Goal: Task Accomplishment & Management: Manage account settings

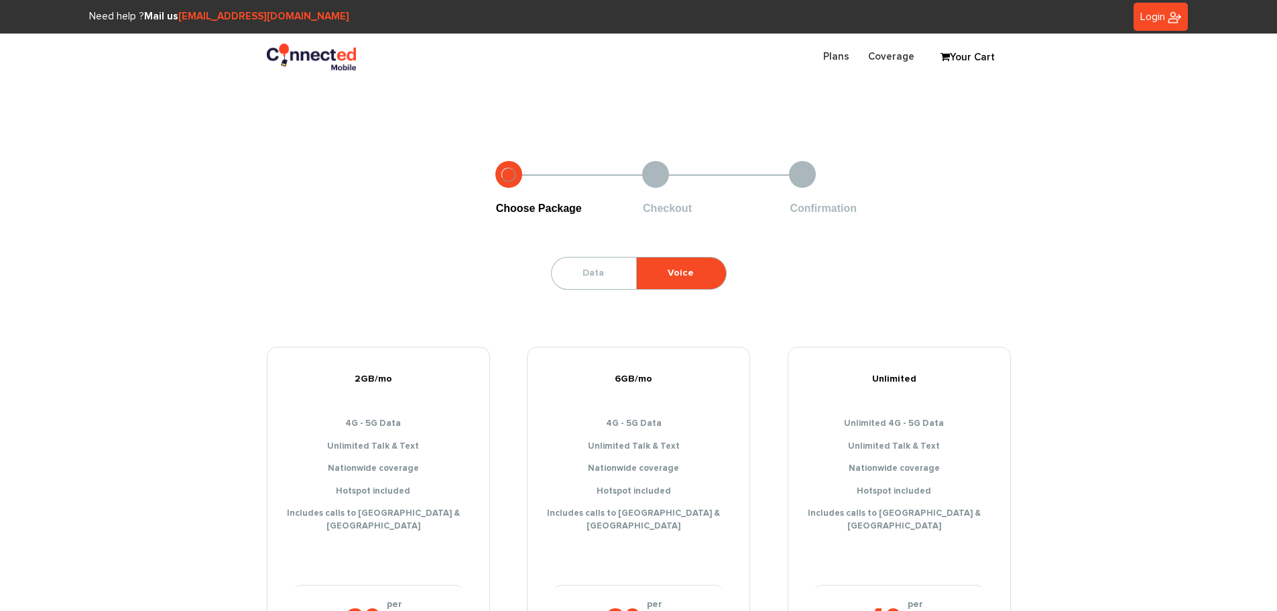
click at [1147, 21] on span "Login" at bounding box center [1152, 16] width 25 height 11
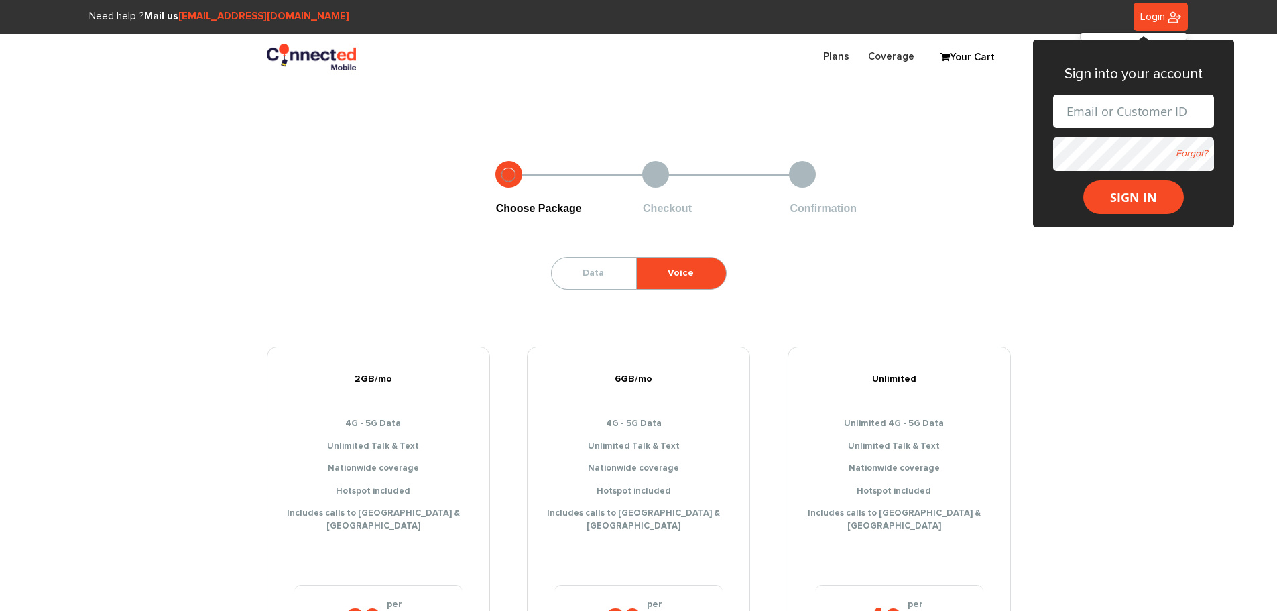
type input "[EMAIL_ADDRESS][DOMAIN_NAME]"
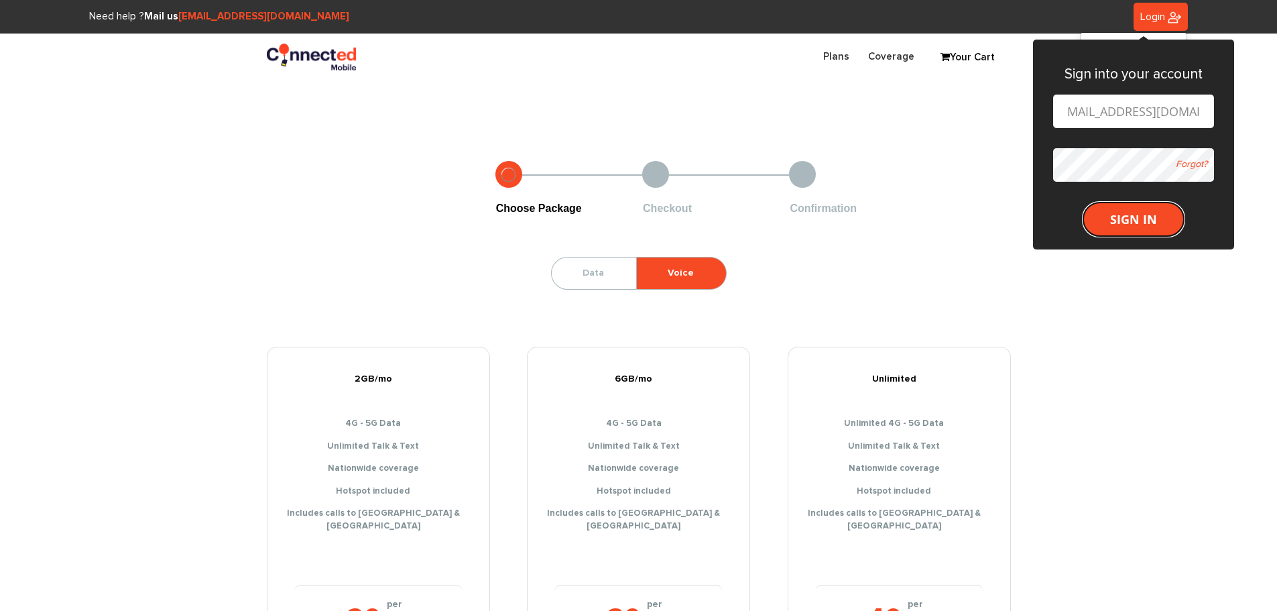
click at [1121, 225] on button "SIGN IN" at bounding box center [1133, 219] width 101 height 34
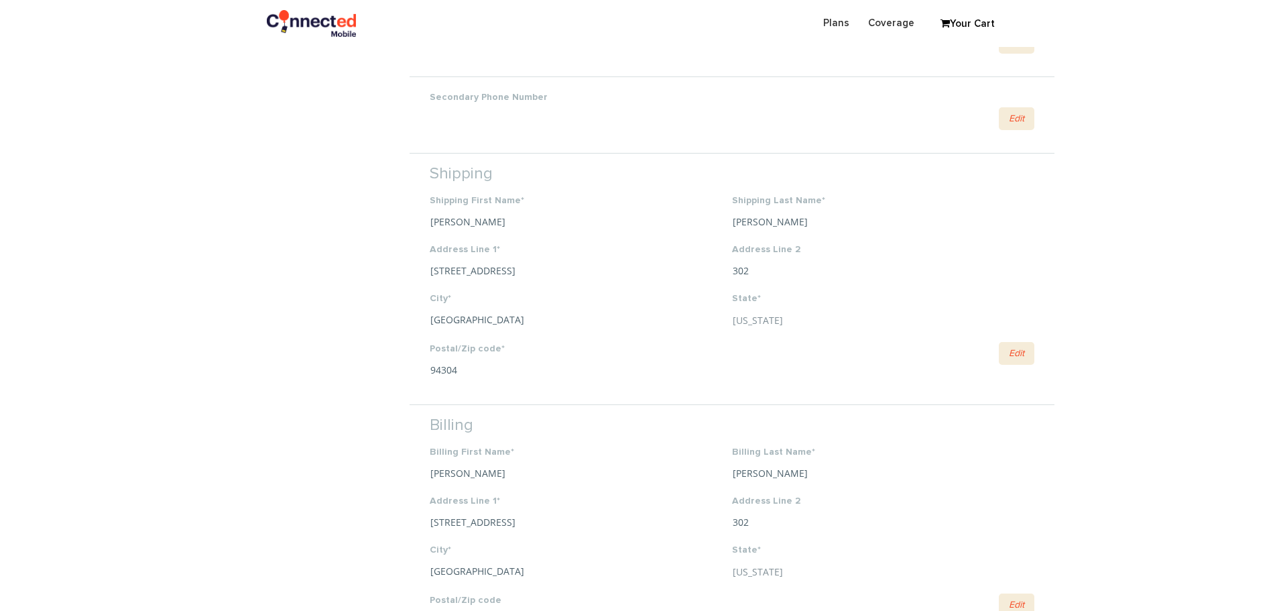
scroll to position [737, 0]
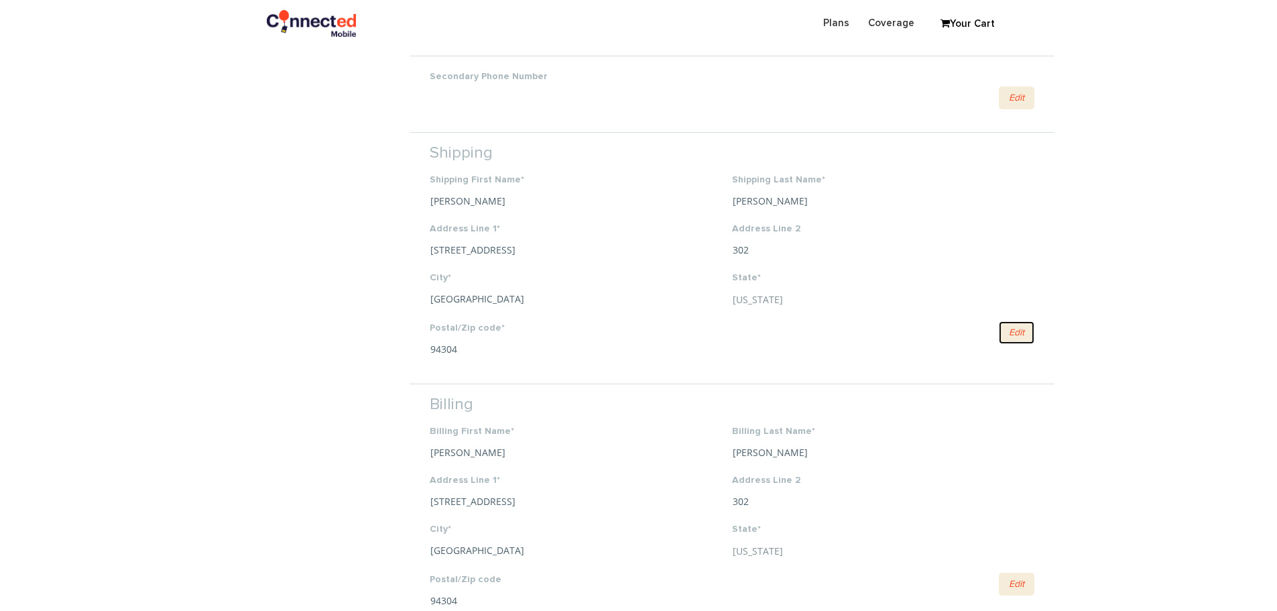
click at [1024, 328] on link "Edit" at bounding box center [1017, 332] width 36 height 23
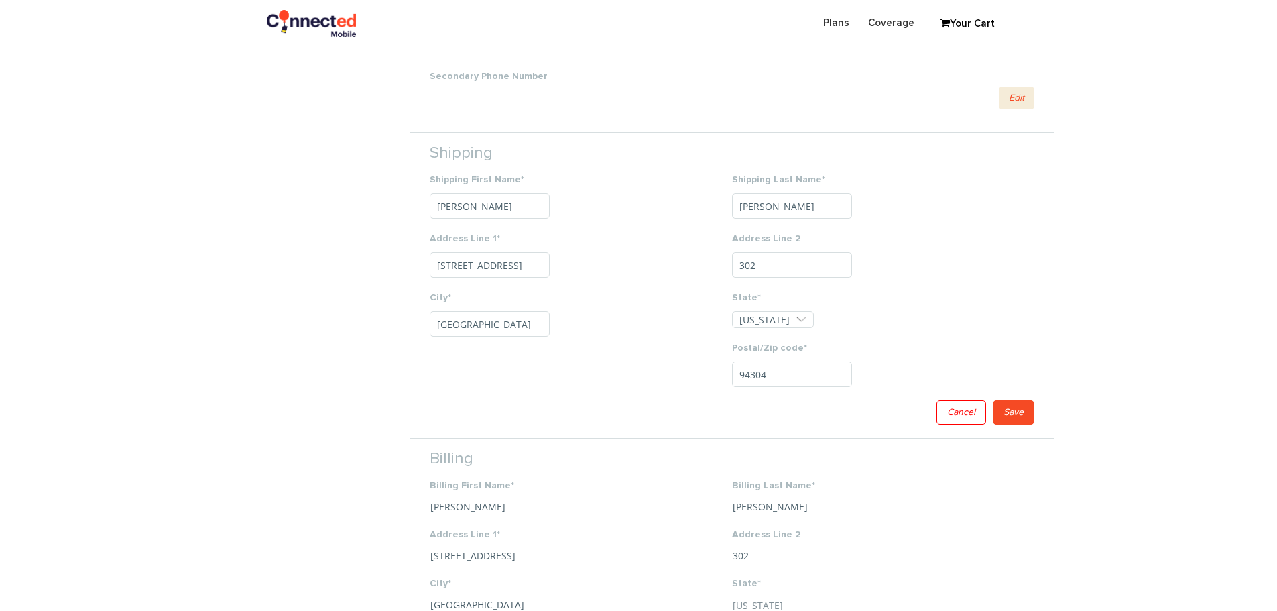
click at [481, 264] on input "1742 Sand Hill Road, 302" at bounding box center [490, 264] width 120 height 25
type input "1006 Florence Ln"
click at [753, 271] on input "302" at bounding box center [792, 264] width 120 height 25
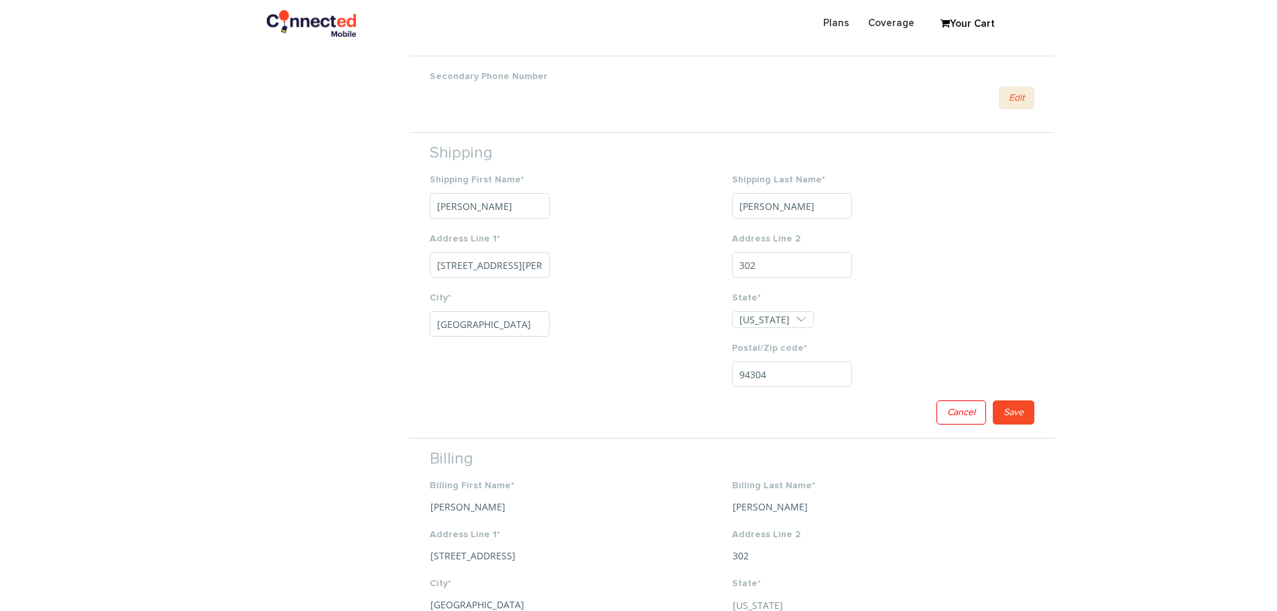
click at [753, 271] on input "302" at bounding box center [792, 264] width 120 height 25
type input "Apt 3"
click at [492, 316] on input "Palo Alto" at bounding box center [490, 323] width 120 height 25
click at [489, 319] on input "Palo Alto" at bounding box center [490, 323] width 120 height 25
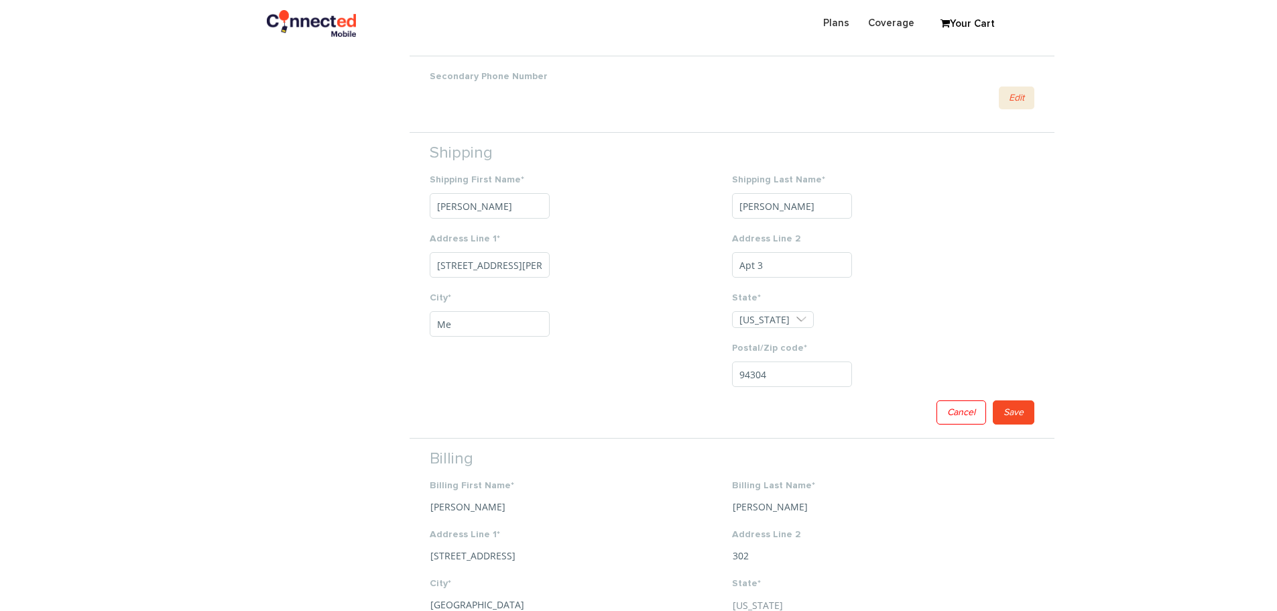
type input "[GEOGRAPHIC_DATA]"
click at [768, 371] on input "94304" at bounding box center [792, 373] width 120 height 25
type input "94025"
click at [519, 368] on li "Shipping Shipping First Name* Aleesha Shipping Last Name* Jethwa Address Line 1…" at bounding box center [732, 285] width 645 height 306
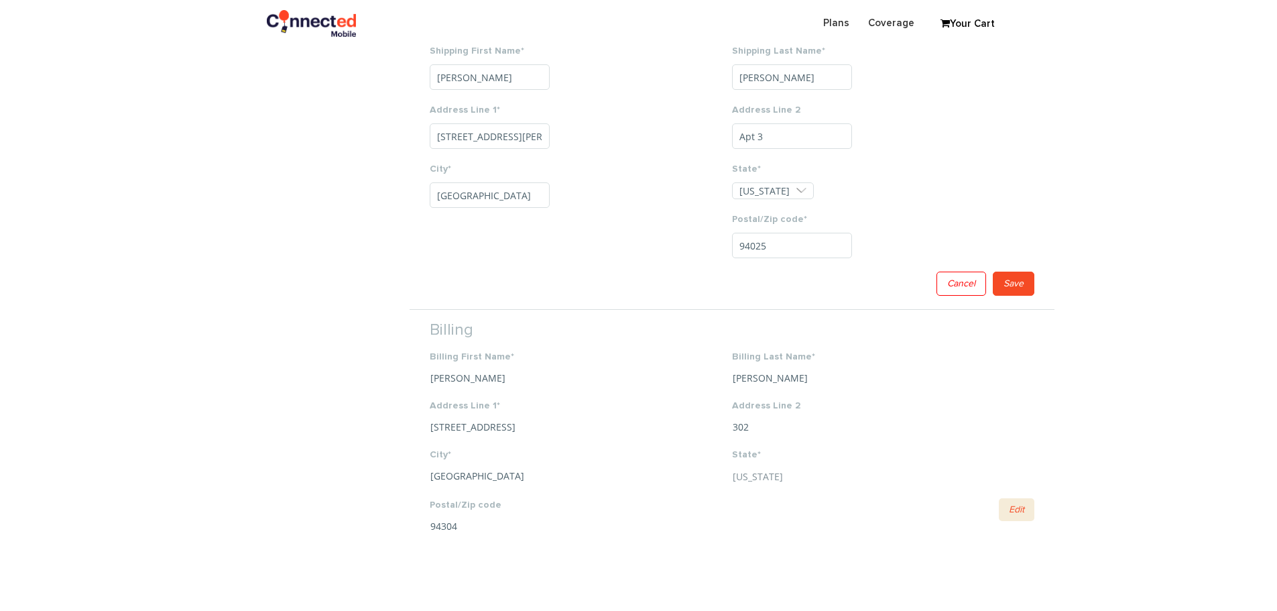
scroll to position [871, 0]
click at [1008, 280] on link "Save" at bounding box center [1014, 278] width 42 height 24
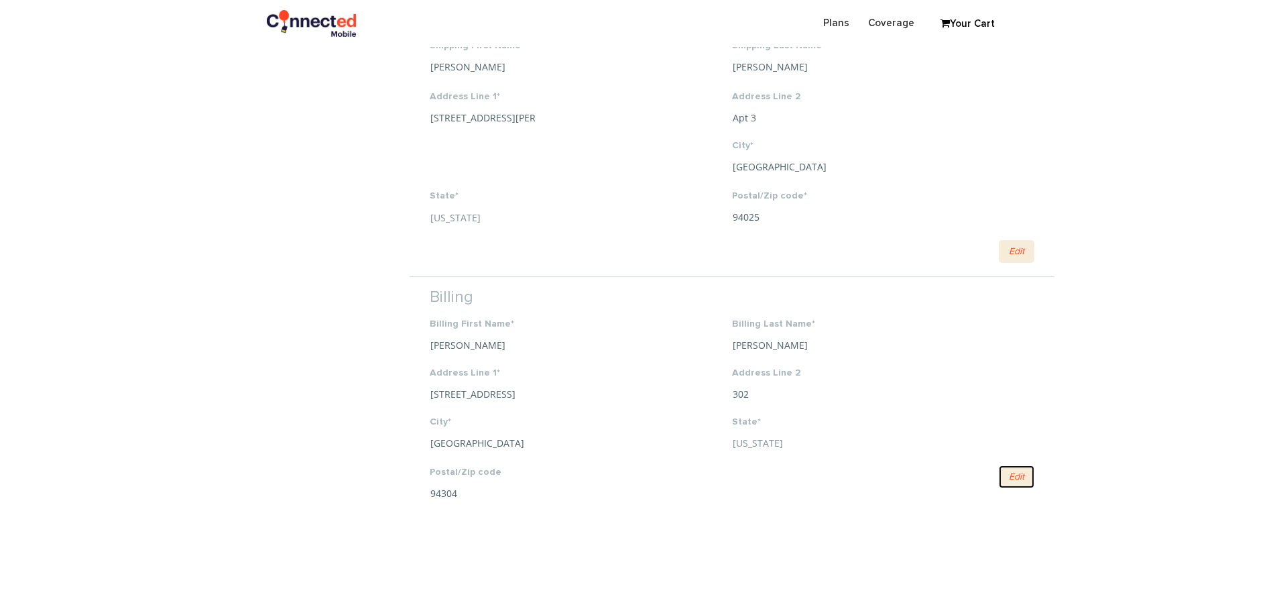
click at [1001, 475] on link "Edit" at bounding box center [1017, 476] width 36 height 23
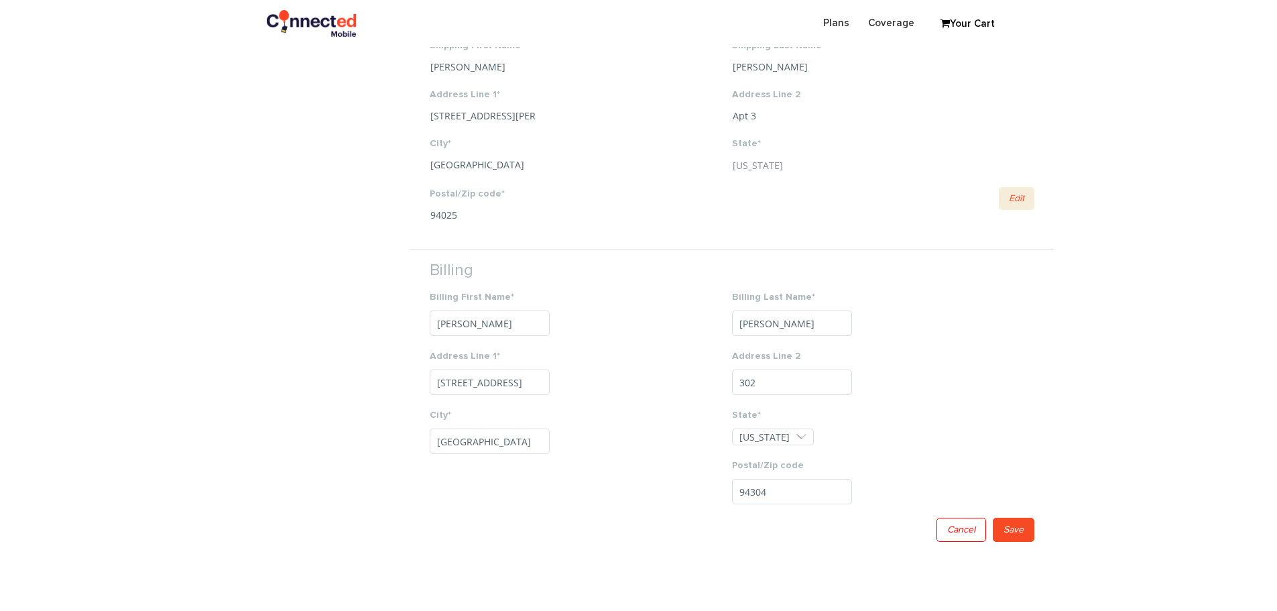
click at [455, 372] on li "Billing Billing First Name* Aleesha Billing Last Name* Jethwa Address Line 1* 1…" at bounding box center [732, 402] width 645 height 306
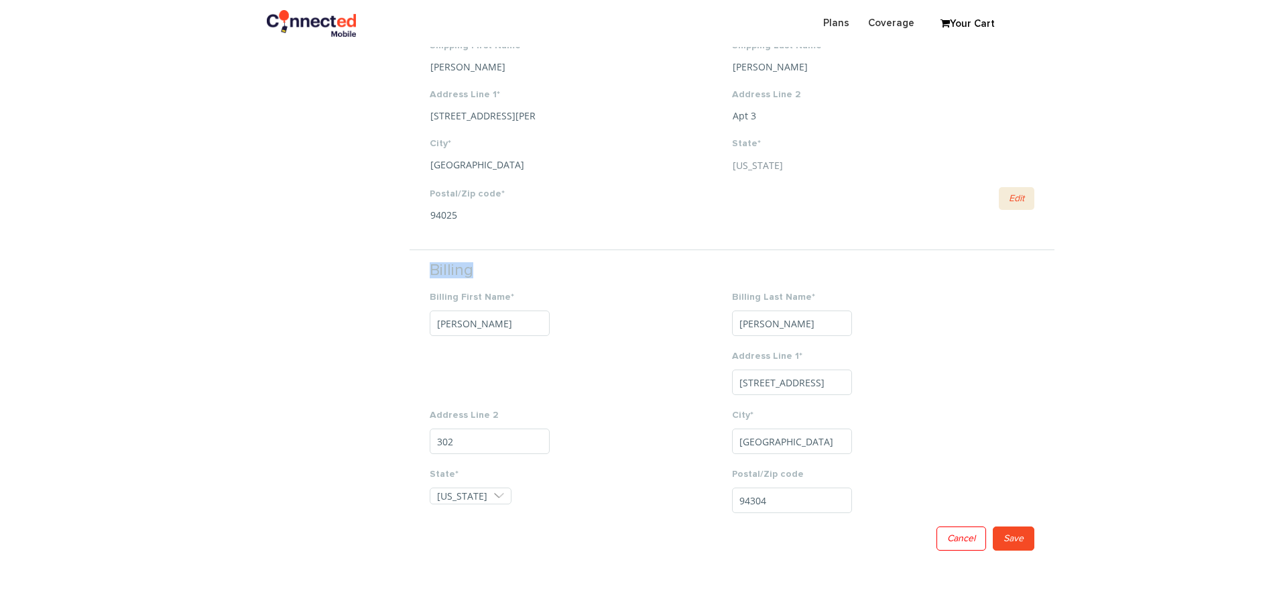
click at [455, 371] on li "Billing Billing First Name* Aleesha Billing Last Name* Jethwa Address Line 1* 1…" at bounding box center [732, 406] width 645 height 314
click at [774, 369] on input "1742 Sand Hill Road, 302" at bounding box center [792, 381] width 120 height 25
type input "[STREET_ADDRESS][PERSON_NAME]"
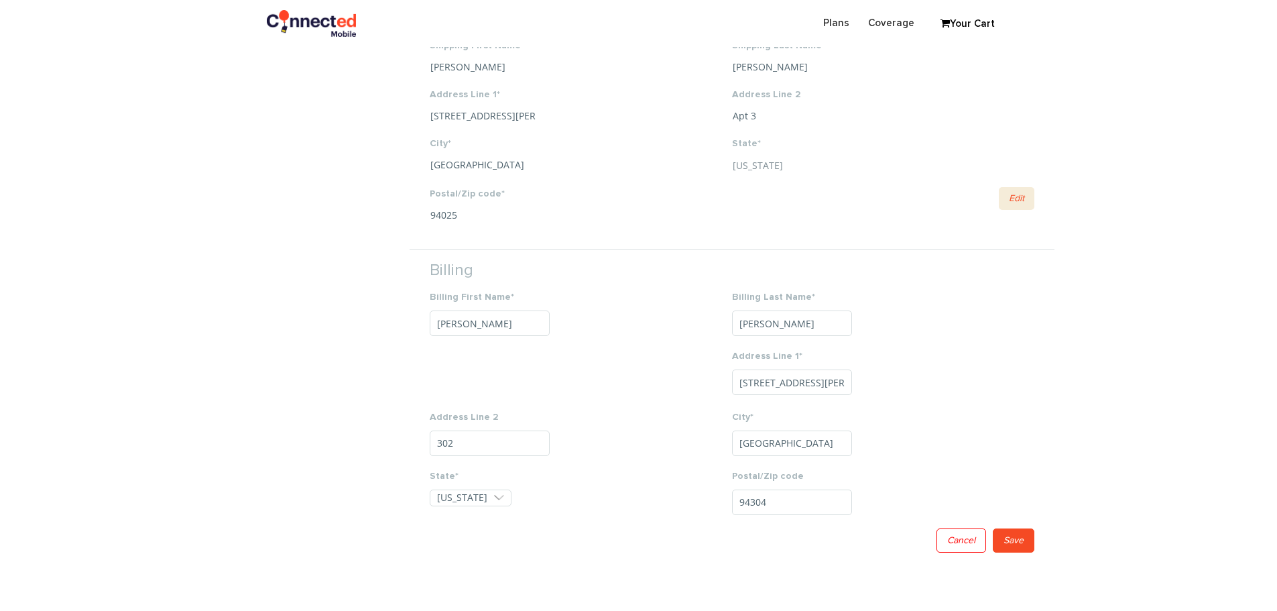
click at [463, 441] on input "302" at bounding box center [490, 442] width 120 height 25
type input "Apt 3"
drag, startPoint x: 759, startPoint y: 438, endPoint x: 759, endPoint y: 446, distance: 7.4
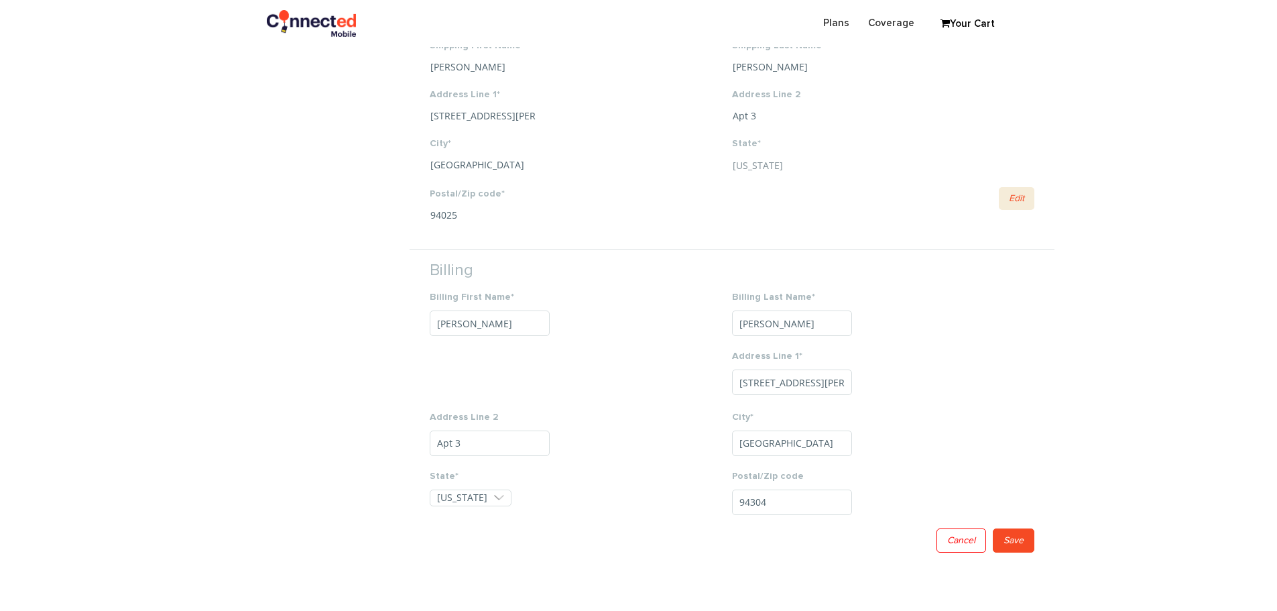
click at [759, 438] on input "Palo Alto" at bounding box center [792, 442] width 120 height 25
click at [760, 448] on input "Palo Alto" at bounding box center [792, 442] width 120 height 25
type input "[GEOGRAPHIC_DATA]"
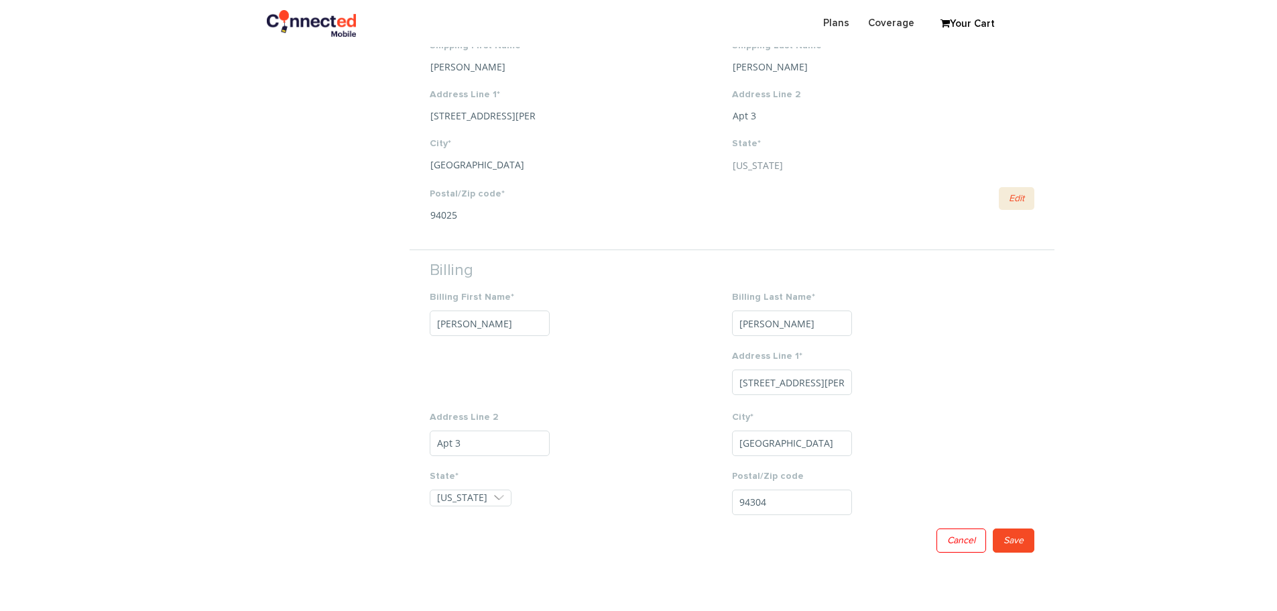
drag, startPoint x: 716, startPoint y: 472, endPoint x: 739, endPoint y: 481, distance: 25.0
click at [716, 472] on label "State*" at bounding box center [581, 475] width 302 height 13
click at [511, 489] on select "District of Columbia Alabama Alaska Arizona Arkansas California Colorado Connec…" at bounding box center [471, 497] width 82 height 17
click at [753, 496] on input "94304" at bounding box center [792, 503] width 120 height 25
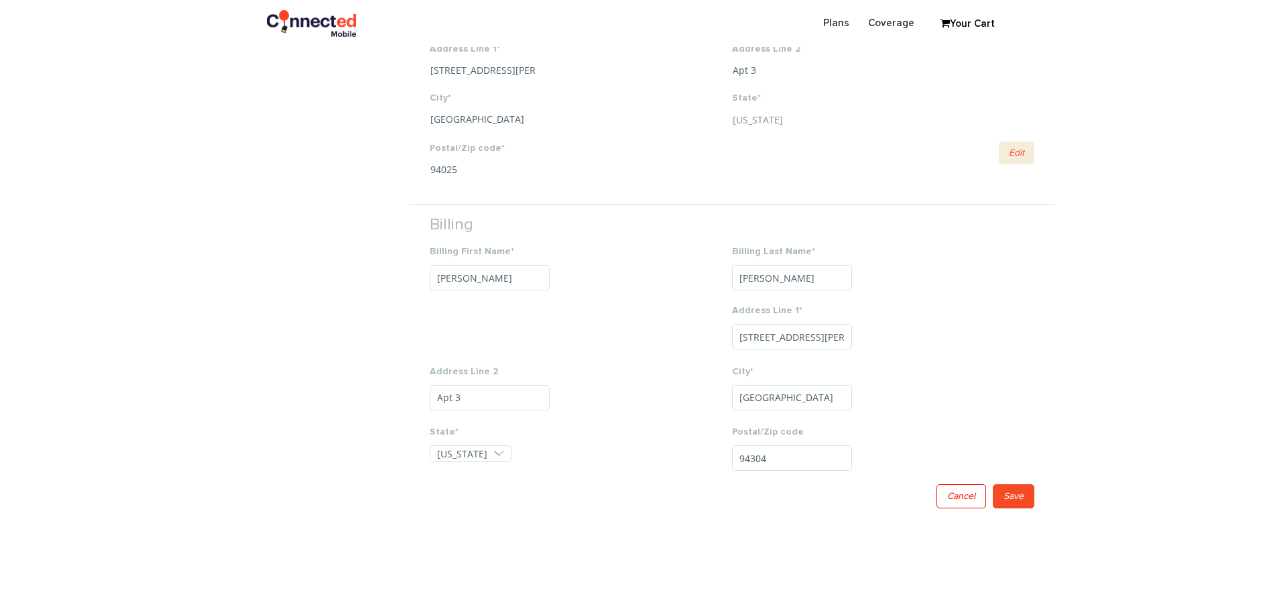
scroll to position [918, 0]
type input "94025"
click at [918, 404] on div "City* Menlo Park" at bounding box center [883, 394] width 302 height 61
click at [1008, 495] on link "Save" at bounding box center [1014, 497] width 42 height 24
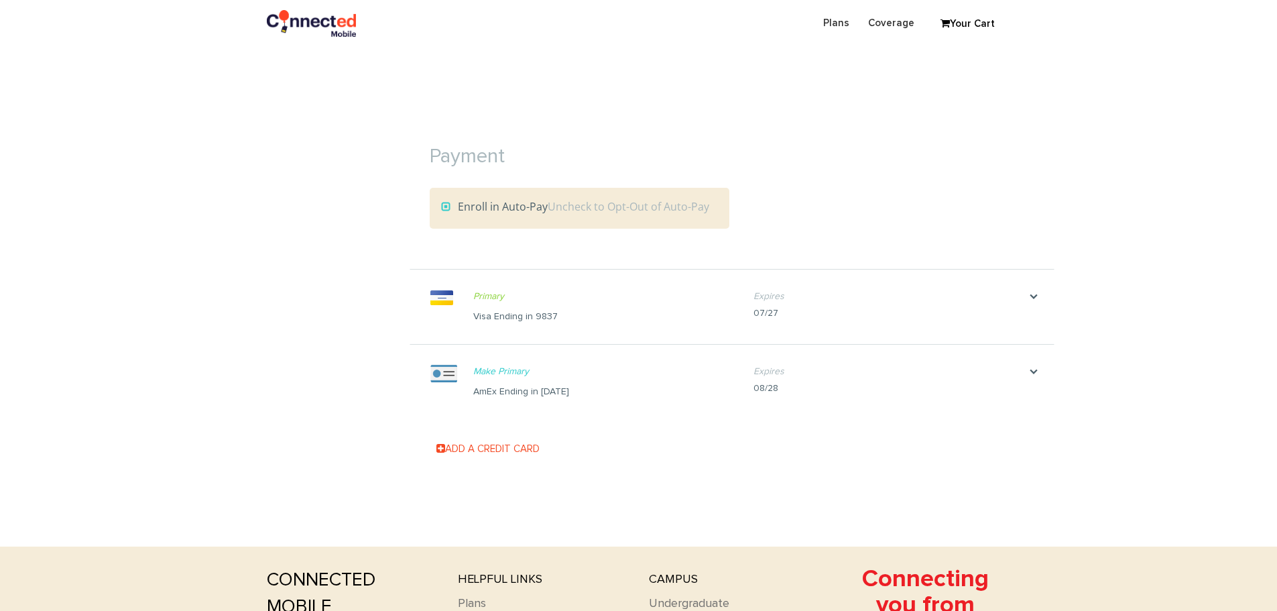
scroll to position [1387, 0]
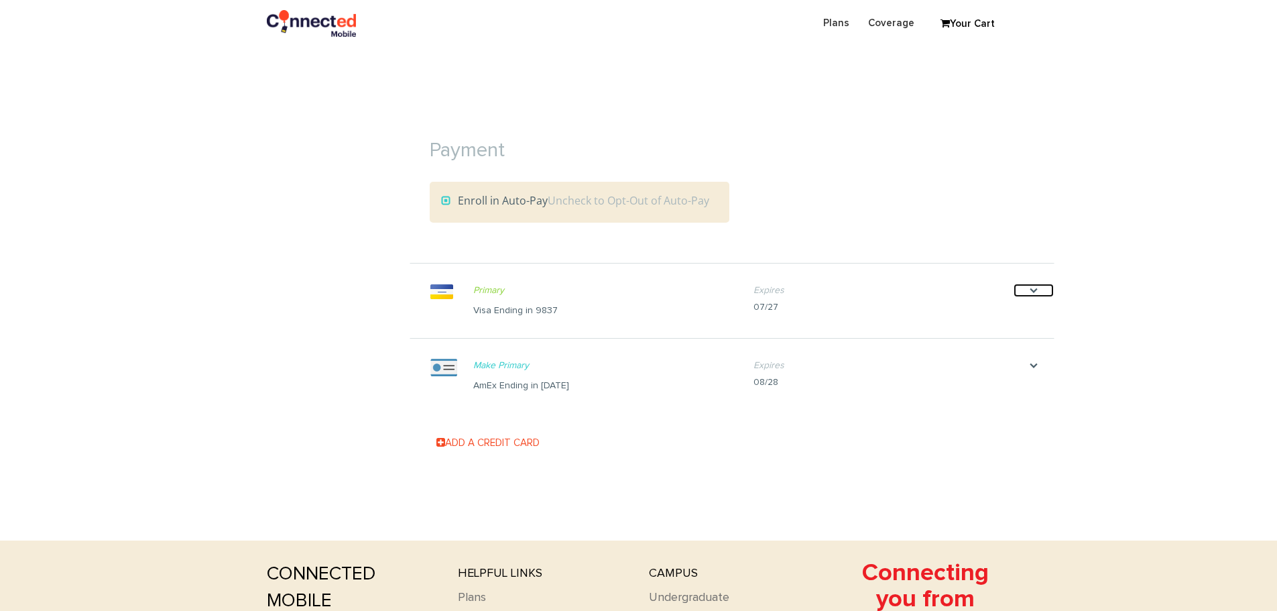
click at [1024, 290] on icon "." at bounding box center [1034, 290] width 40 height 13
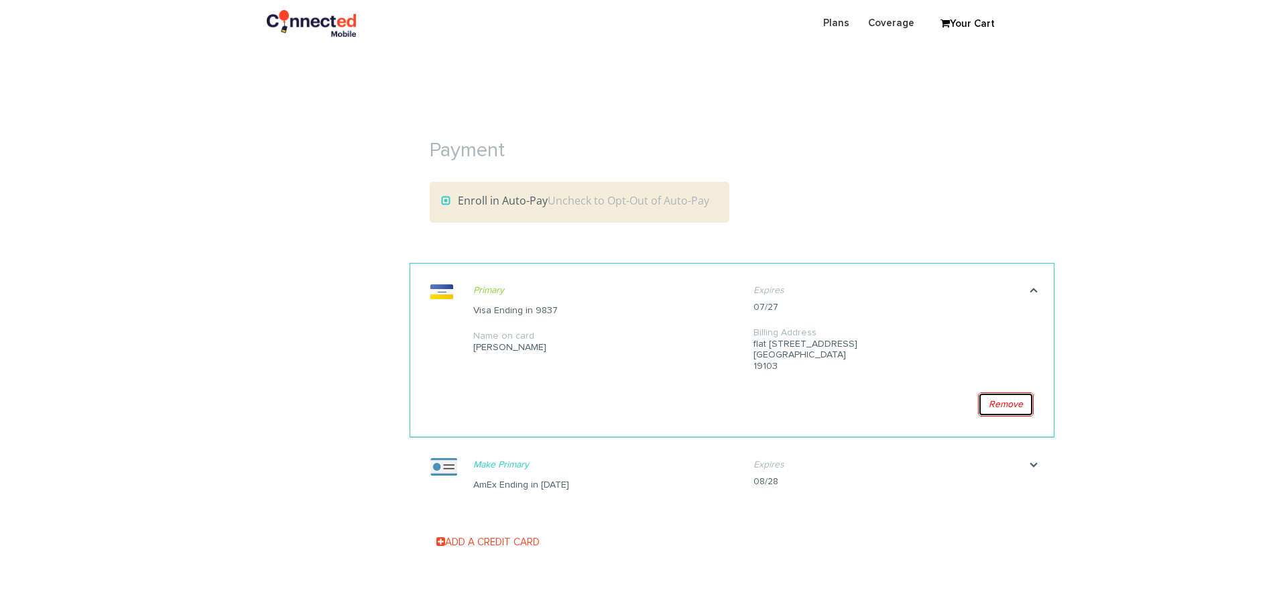
click at [999, 406] on link "Remove" at bounding box center [1006, 404] width 56 height 24
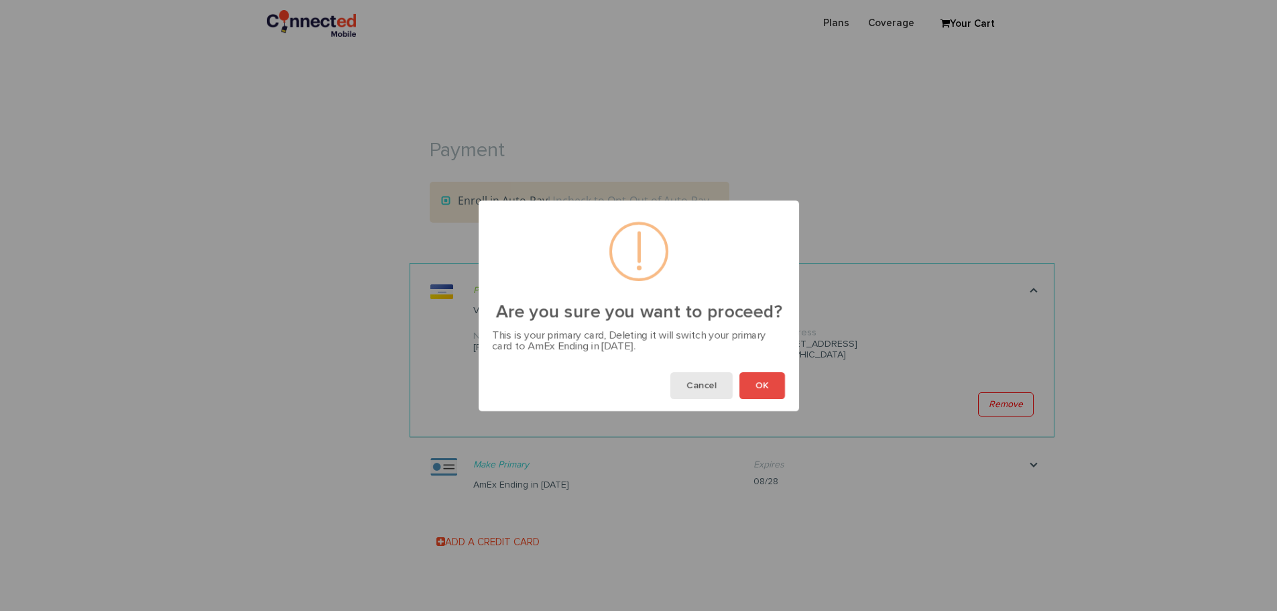
click at [676, 386] on button "Cancel" at bounding box center [701, 385] width 62 height 27
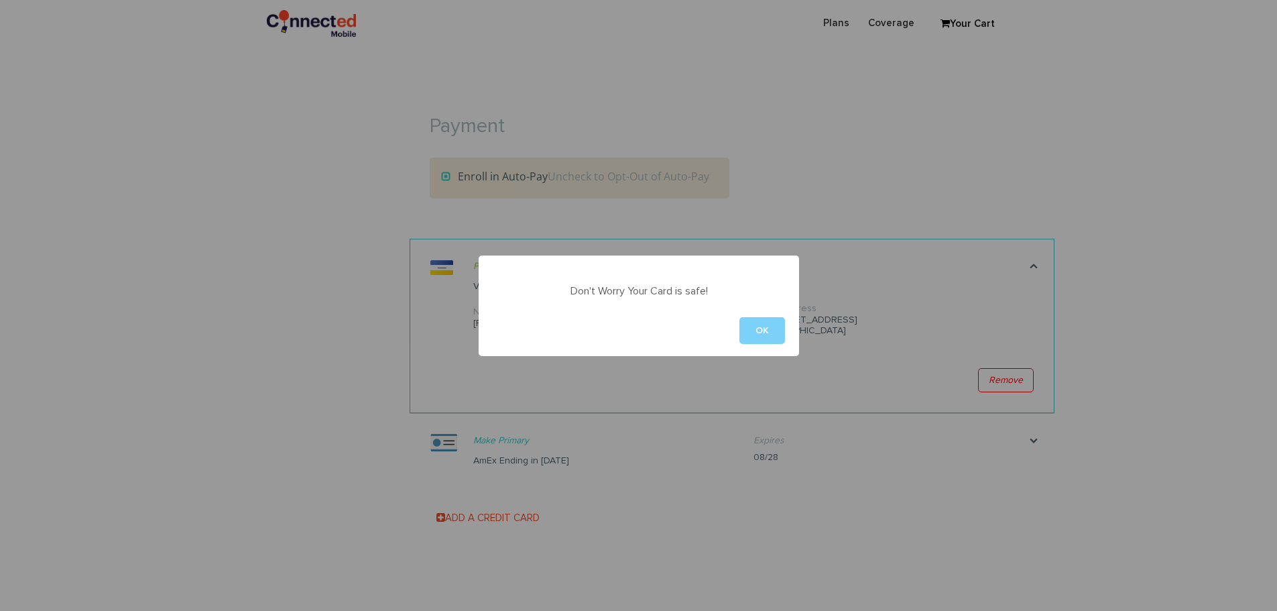
scroll to position [1454, 0]
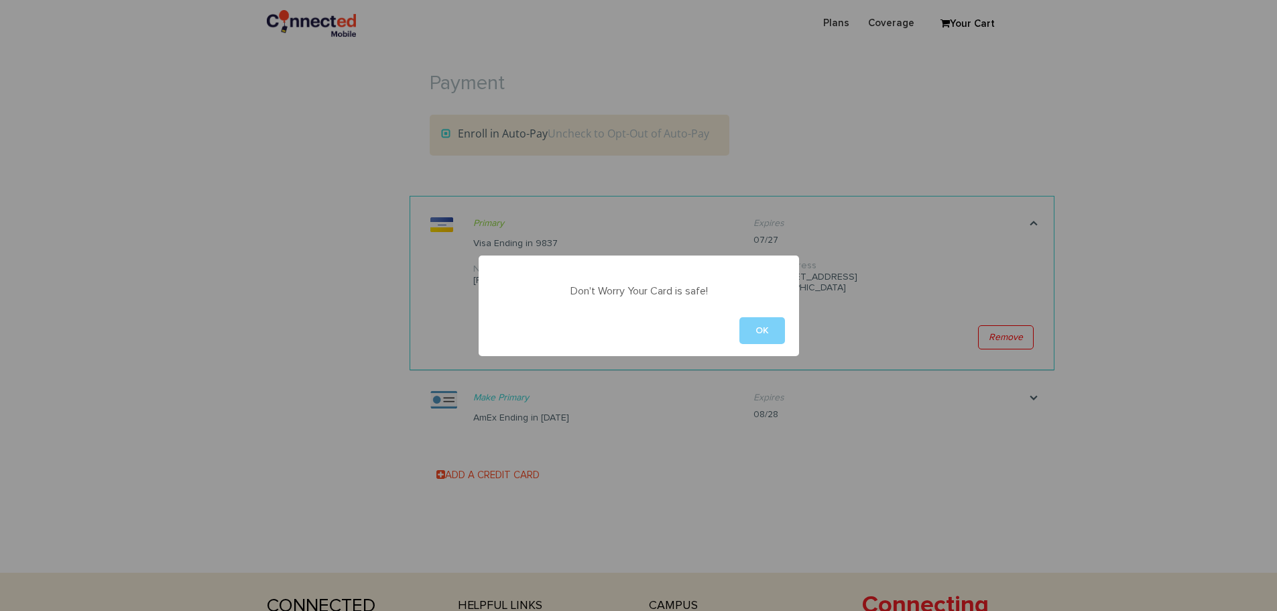
click at [766, 328] on button "OK" at bounding box center [762, 330] width 46 height 27
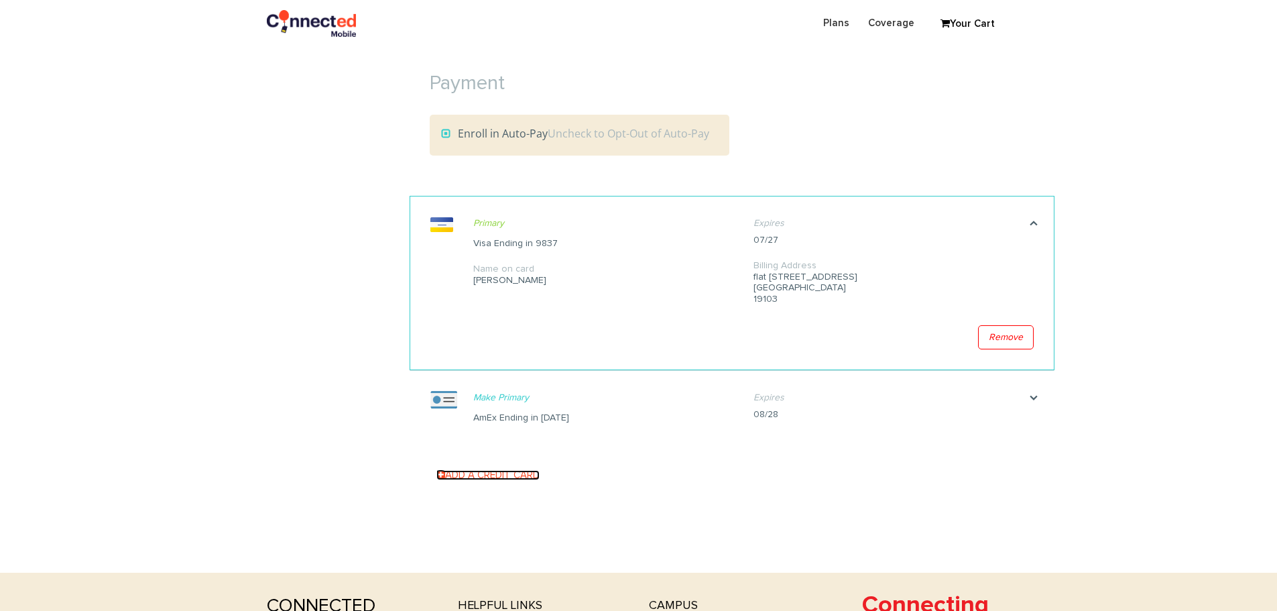
click at [504, 472] on link "Add a Credit Card" at bounding box center [487, 475] width 103 height 10
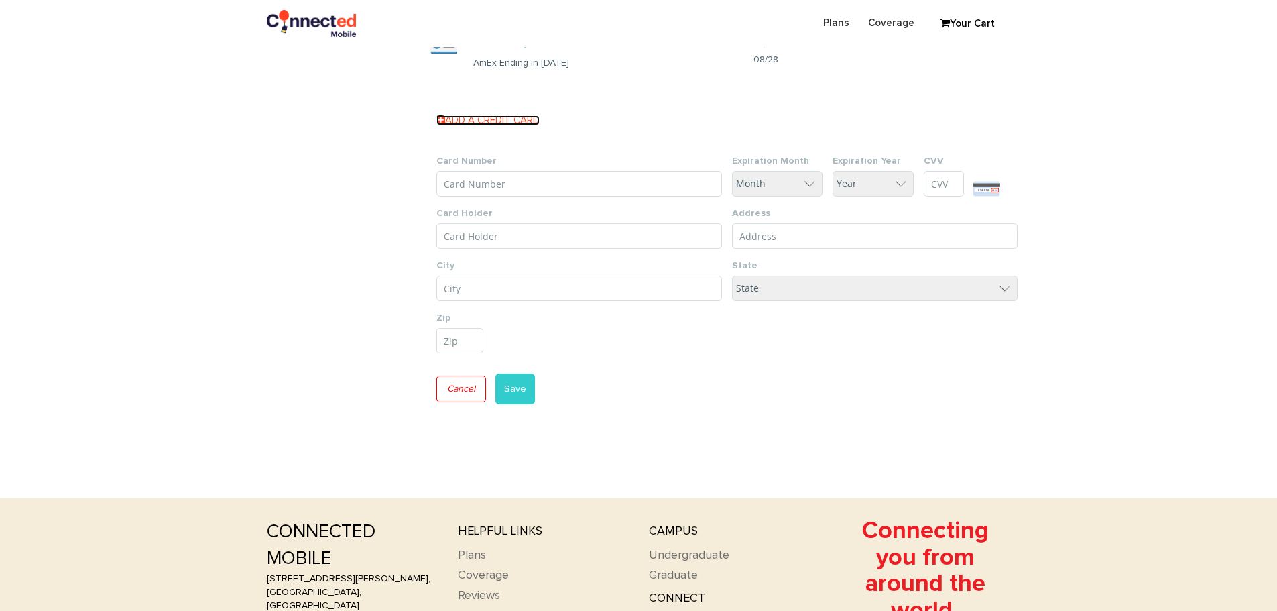
scroll to position [1752, 0]
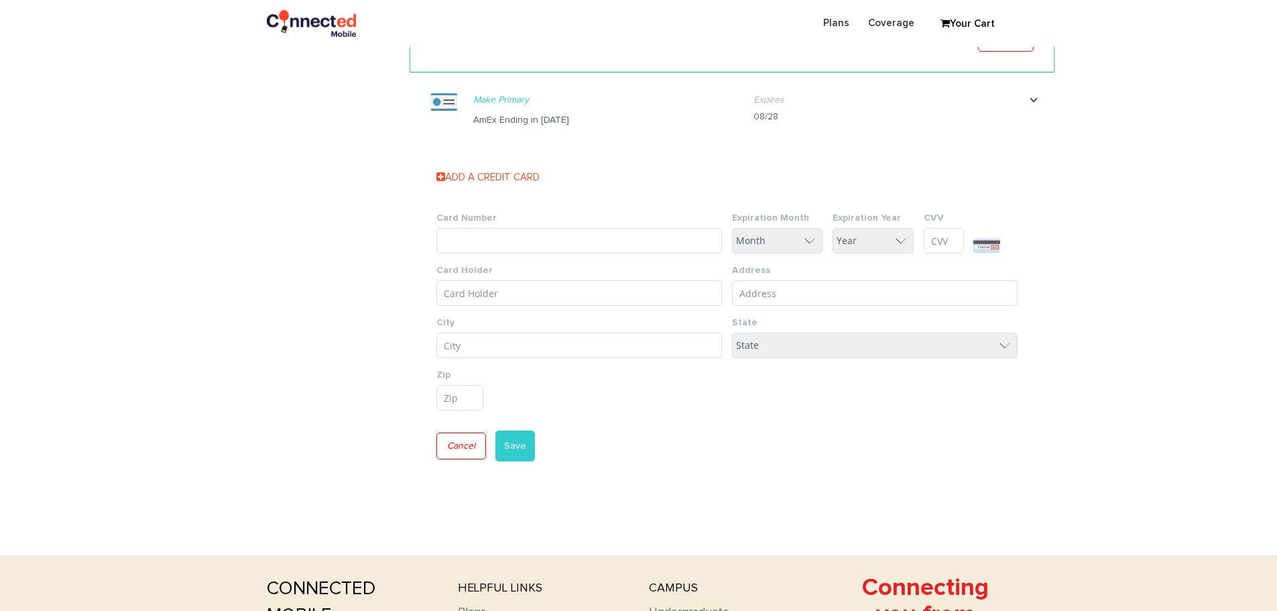
click at [522, 245] on input "Card Number" at bounding box center [579, 240] width 286 height 25
type input "4266 8418 7167 8882"
select select "4"
select select "30"
type input "026"
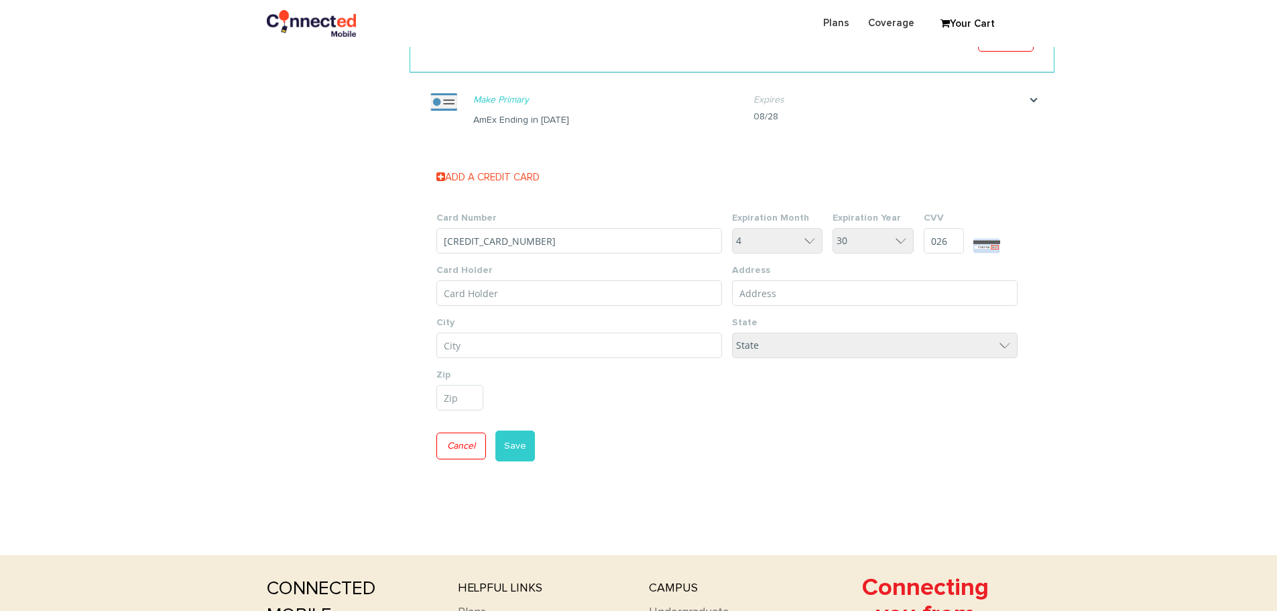
type input "[PERSON_NAME]"
type input "4266 8418 7167 8882"
click at [779, 288] on input "Address Line 1*" at bounding box center [875, 292] width 286 height 25
type input "[STREET_ADDRESS][PERSON_NAME]"
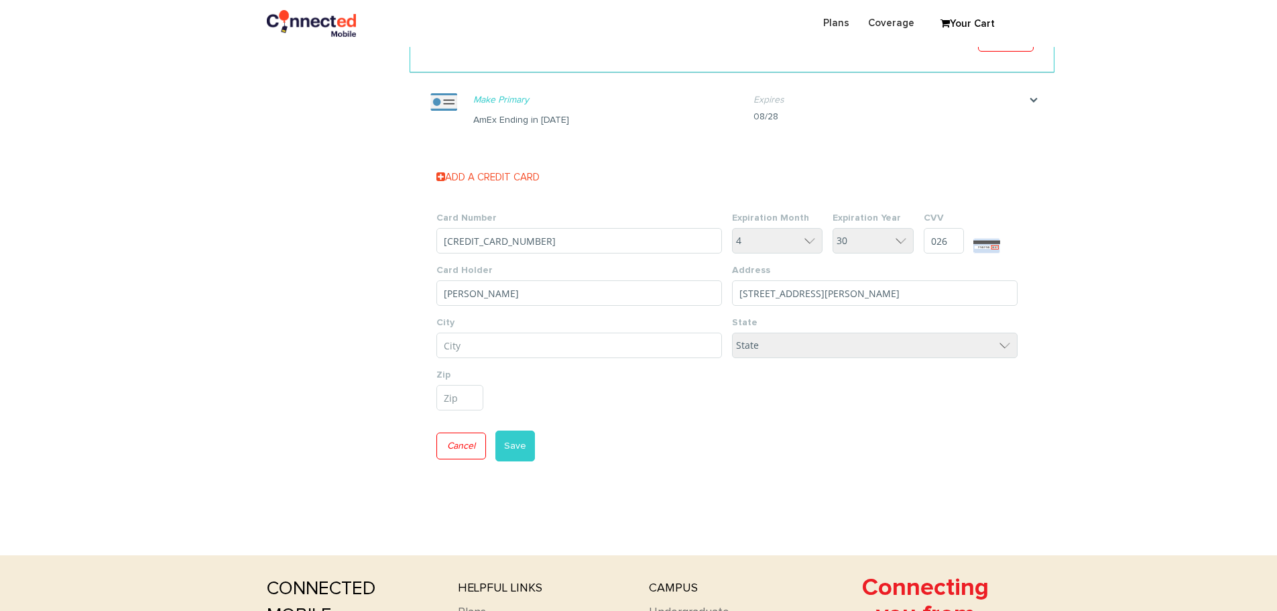
type input "[GEOGRAPHIC_DATA]"
select select "CA"
type input "94025"
click at [512, 443] on button "Save" at bounding box center [515, 445] width 40 height 31
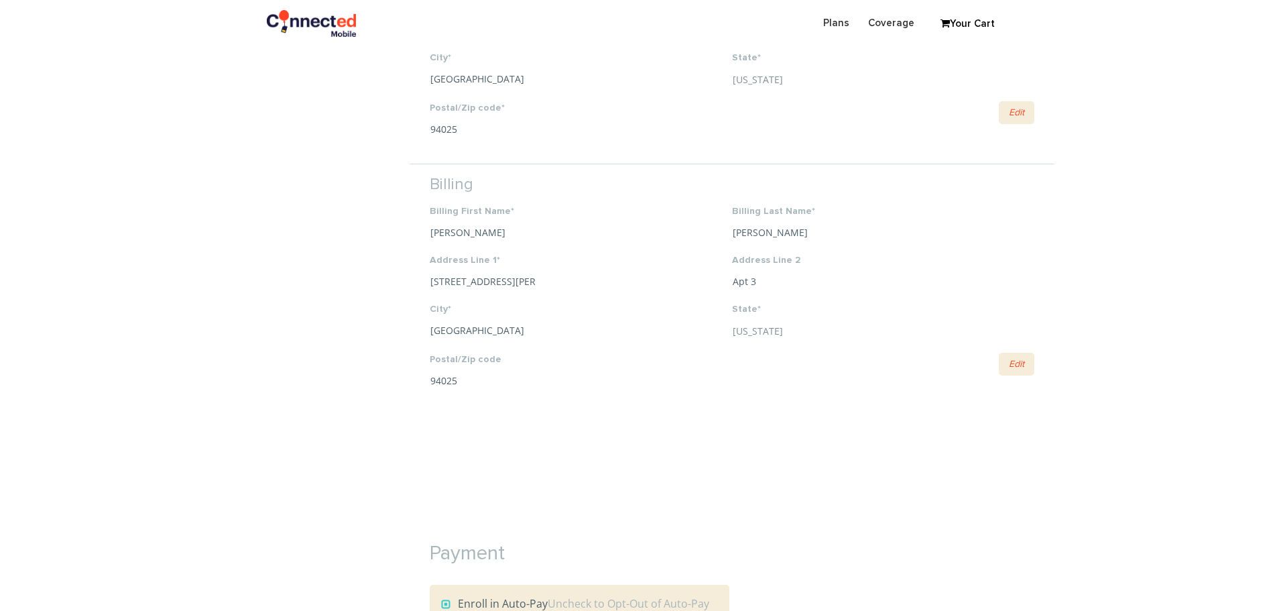
scroll to position [1408, 0]
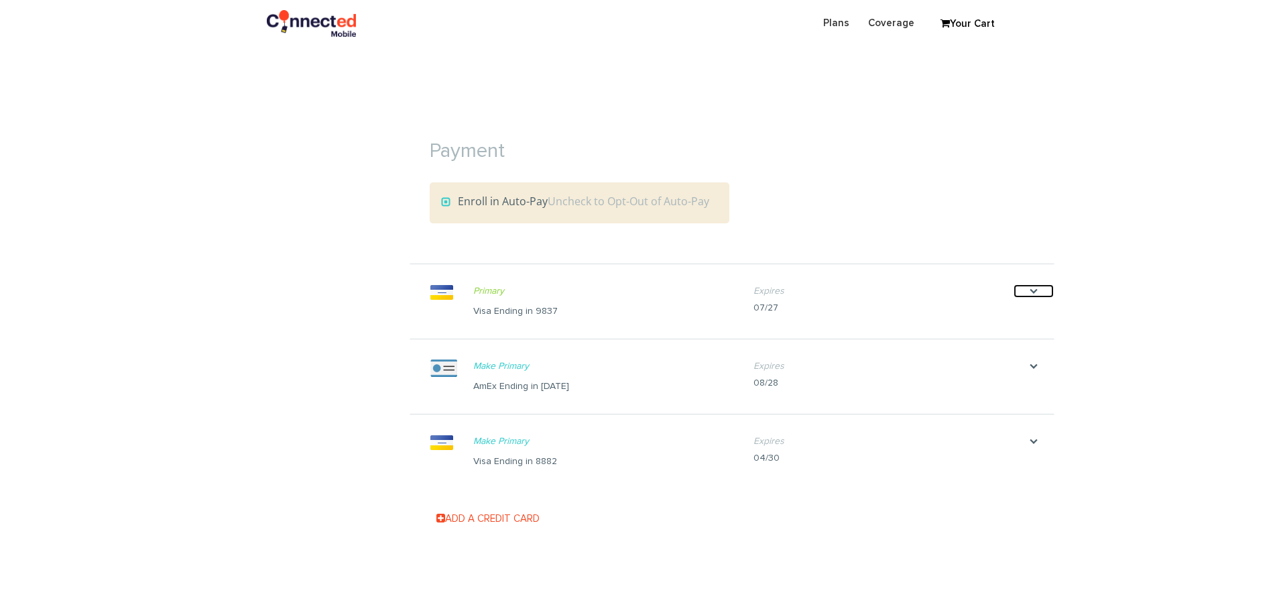
click at [1032, 298] on icon "." at bounding box center [1034, 290] width 40 height 13
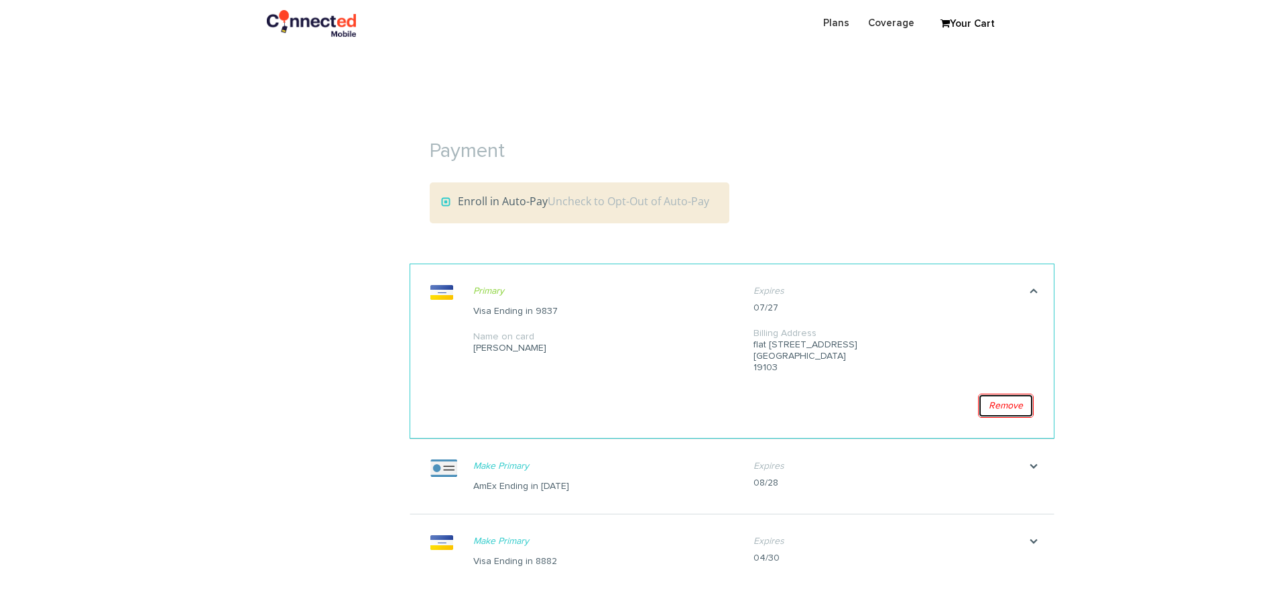
click at [998, 408] on link "Remove" at bounding box center [1006, 406] width 56 height 24
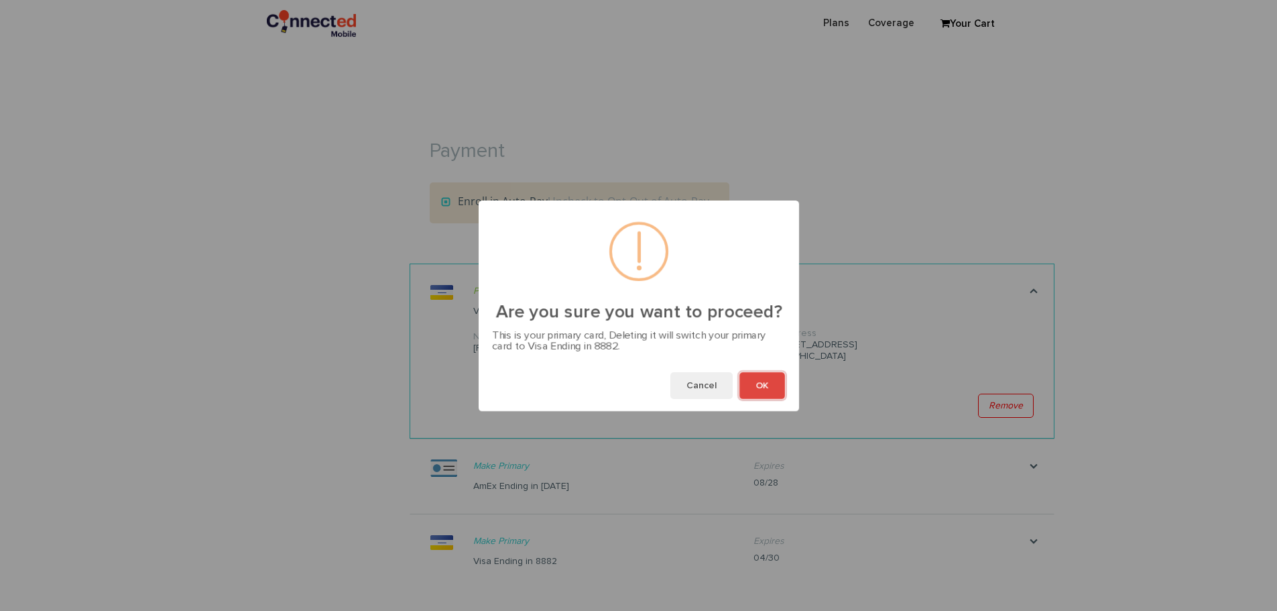
click at [757, 382] on button "OK" at bounding box center [762, 385] width 46 height 27
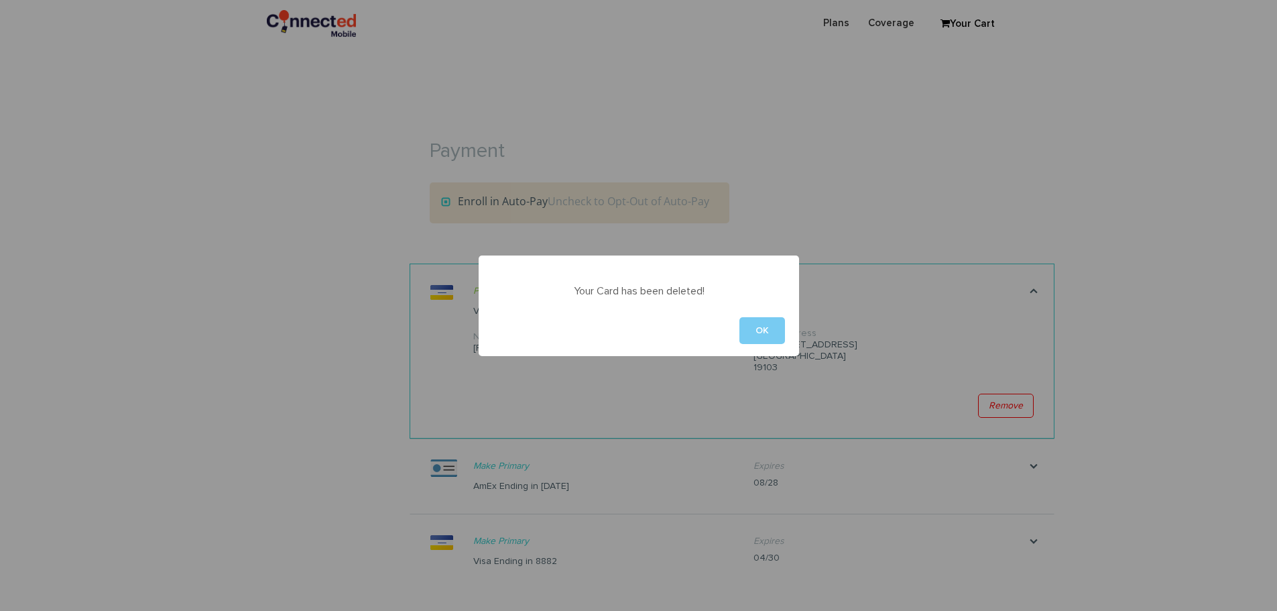
click at [741, 339] on button "OK" at bounding box center [762, 330] width 46 height 27
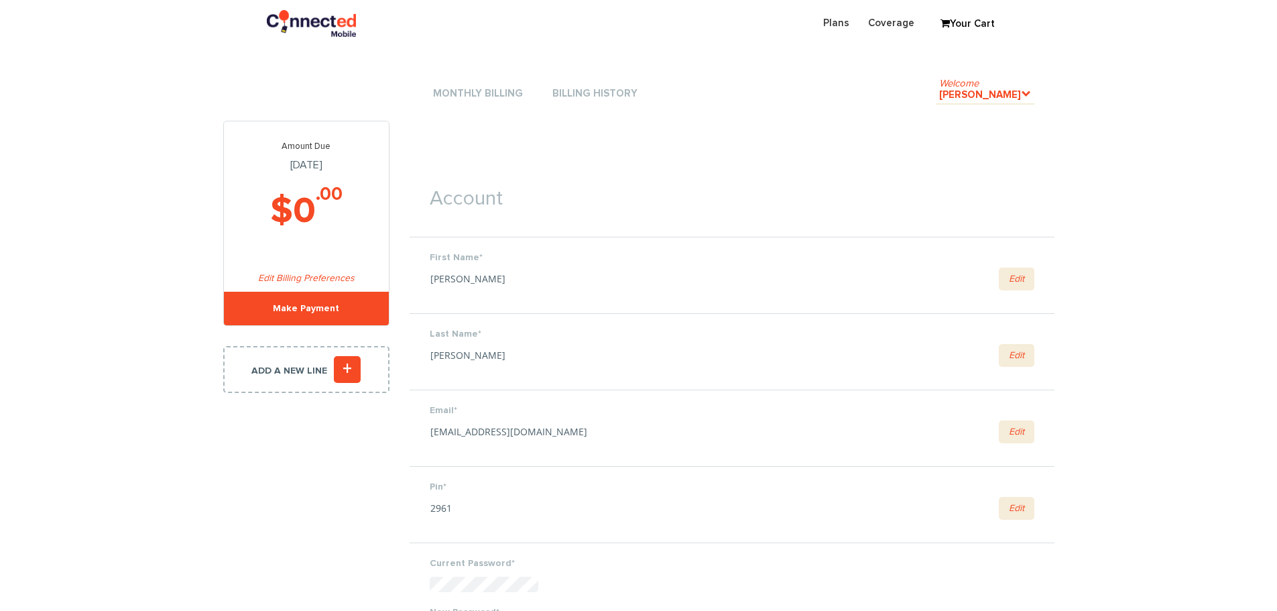
scroll to position [1408, 0]
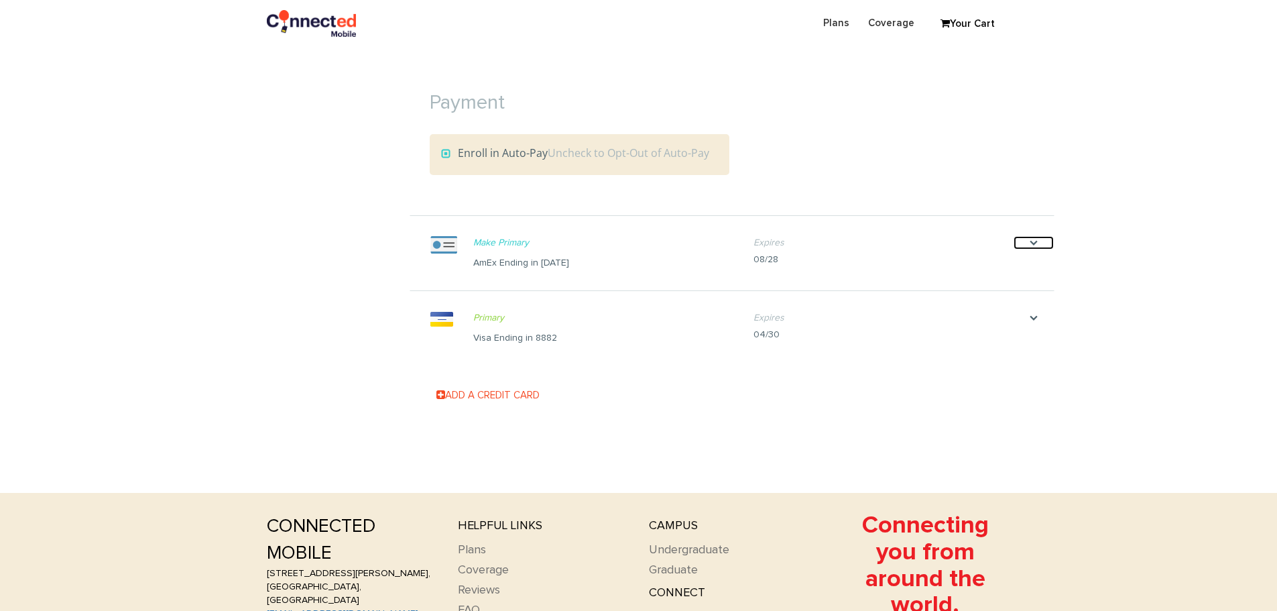
click at [1036, 244] on icon "." at bounding box center [1034, 242] width 40 height 13
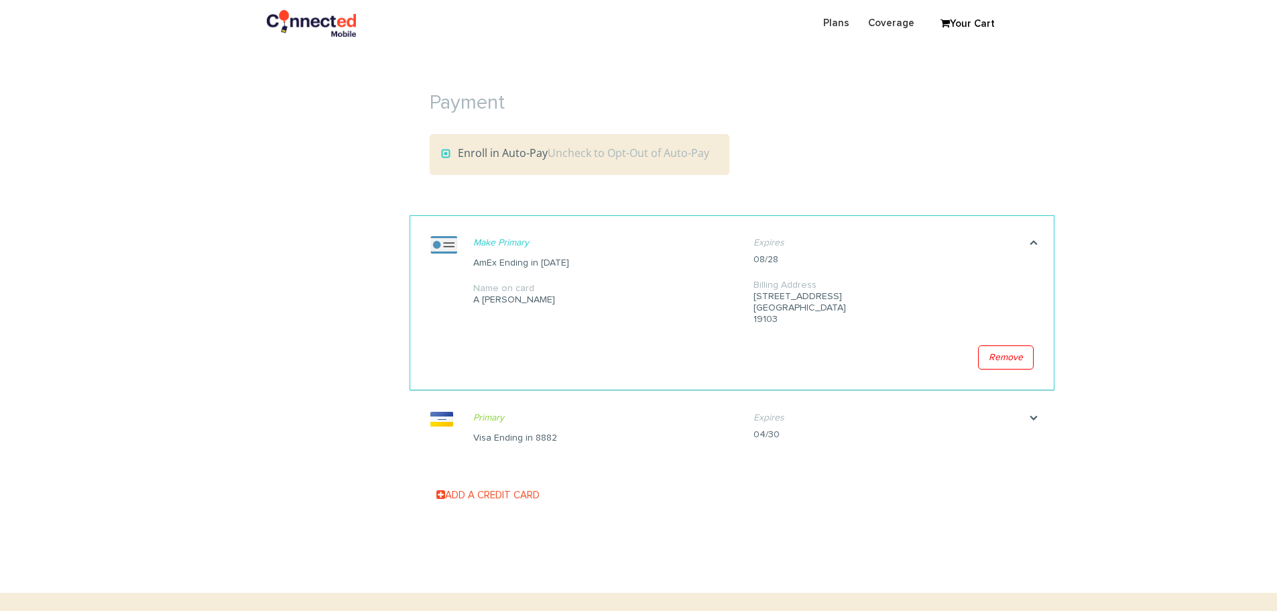
click at [1034, 355] on li ". Primary Make Primary AmEx Ending in 2007 Name on card A Jethwa Expires 08/28" at bounding box center [732, 302] width 645 height 174
click at [1004, 356] on link "Remove" at bounding box center [1006, 357] width 56 height 24
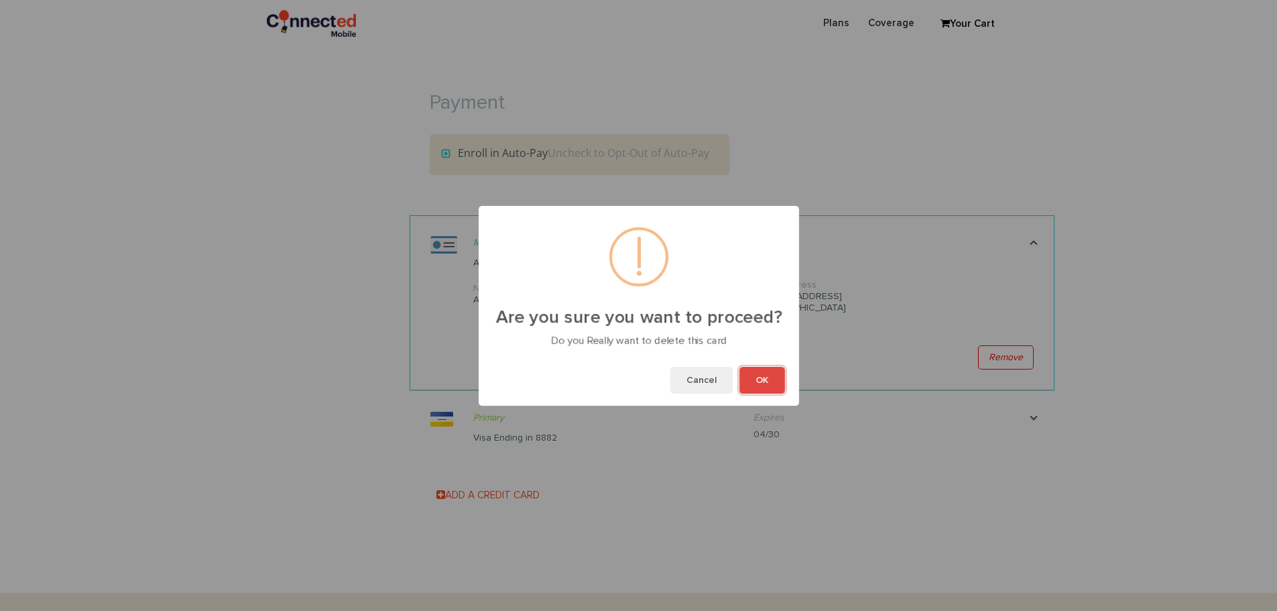
click at [775, 377] on button "OK" at bounding box center [762, 380] width 46 height 27
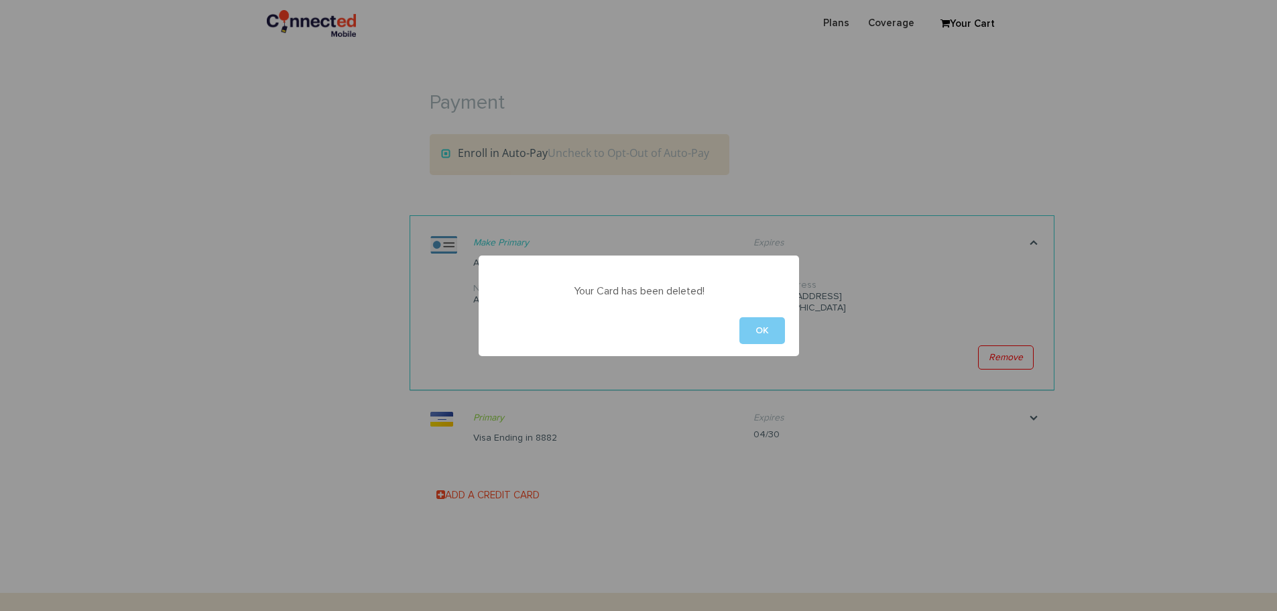
click at [768, 339] on button "OK" at bounding box center [762, 330] width 46 height 27
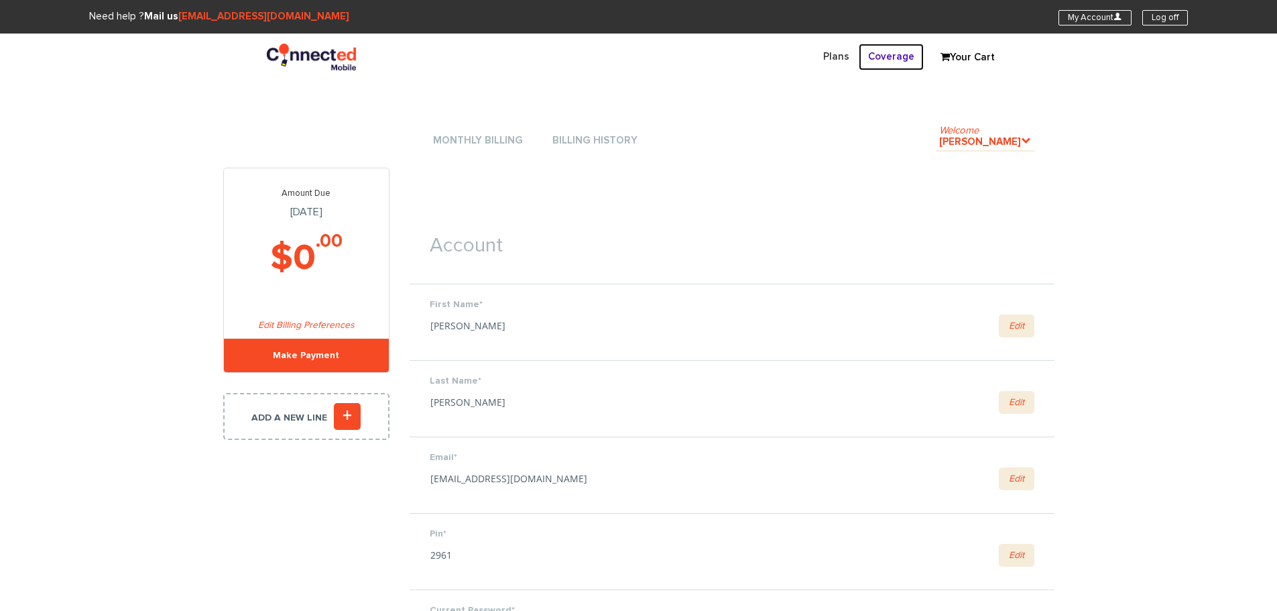
click at [894, 60] on link "Coverage" at bounding box center [891, 57] width 65 height 26
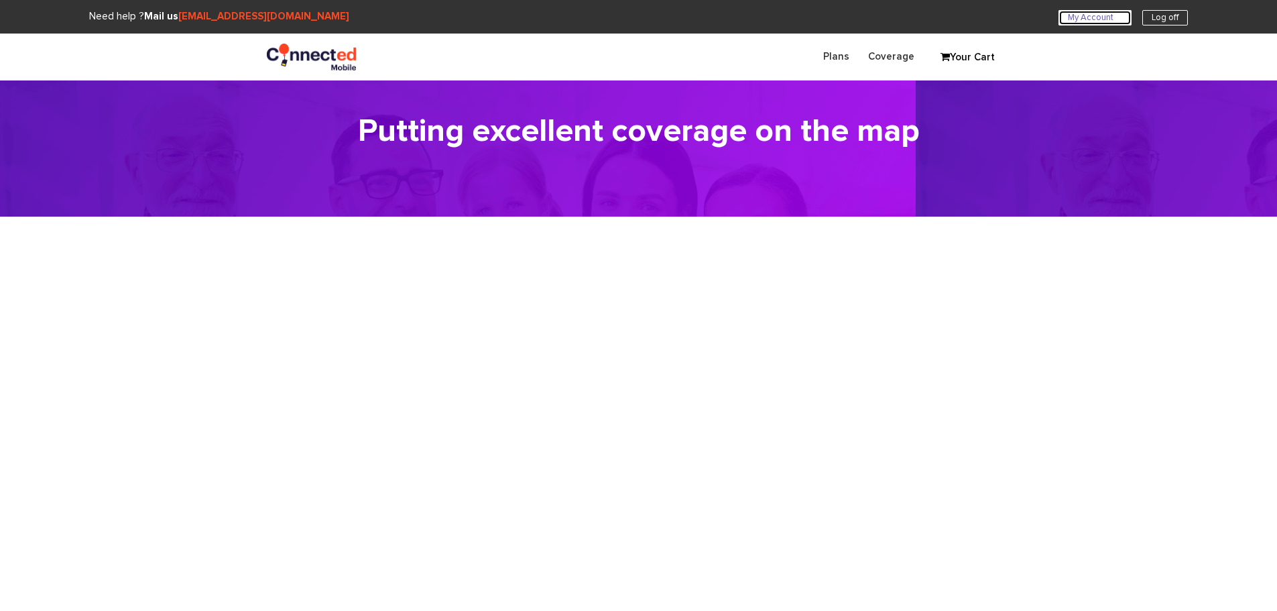
click at [1081, 20] on link "My Account U" at bounding box center [1095, 17] width 73 height 15
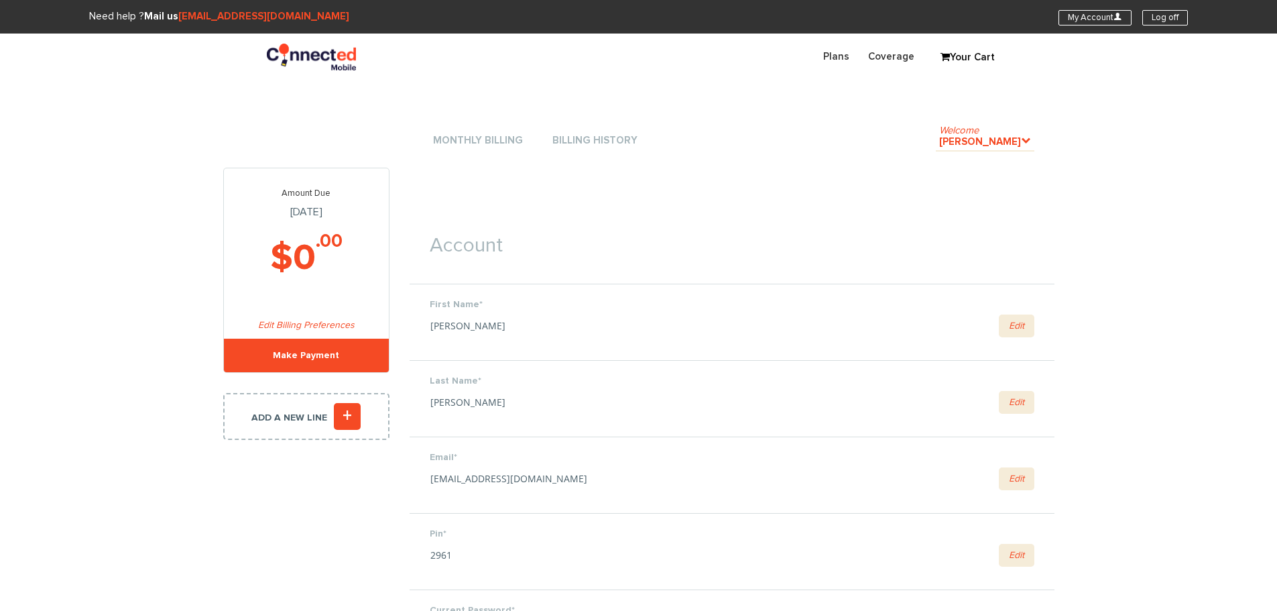
click at [171, 14] on strong "Mail us [EMAIL_ADDRESS][DOMAIN_NAME]" at bounding box center [246, 16] width 205 height 10
click at [184, 15] on link "[EMAIL_ADDRESS][DOMAIN_NAME]" at bounding box center [263, 16] width 171 height 10
drag, startPoint x: 178, startPoint y: 13, endPoint x: 306, endPoint y: 13, distance: 127.4
click at [306, 13] on div "Need help ? Mail us [EMAIL_ADDRESS][DOMAIN_NAME]" at bounding box center [319, 16] width 639 height 14
